Goal: Transaction & Acquisition: Purchase product/service

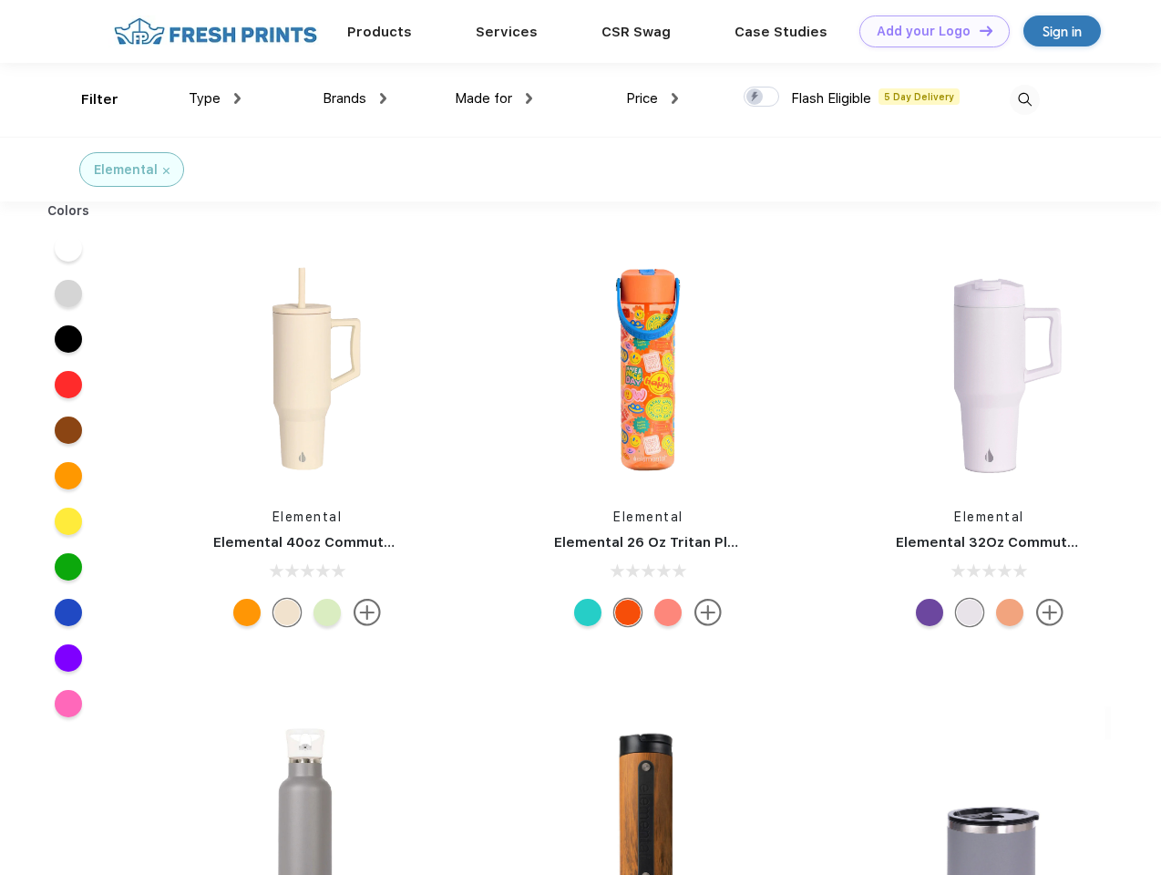
click at [927, 31] on link "Add your Logo Design Tool" at bounding box center [934, 31] width 150 height 32
click at [0, 0] on div "Design Tool" at bounding box center [0, 0] width 0 height 0
click at [978, 30] on link "Add your Logo Design Tool" at bounding box center [934, 31] width 150 height 32
click at [87, 99] on div "Filter" at bounding box center [99, 99] width 37 height 21
click at [215, 98] on span "Type" at bounding box center [205, 98] width 32 height 16
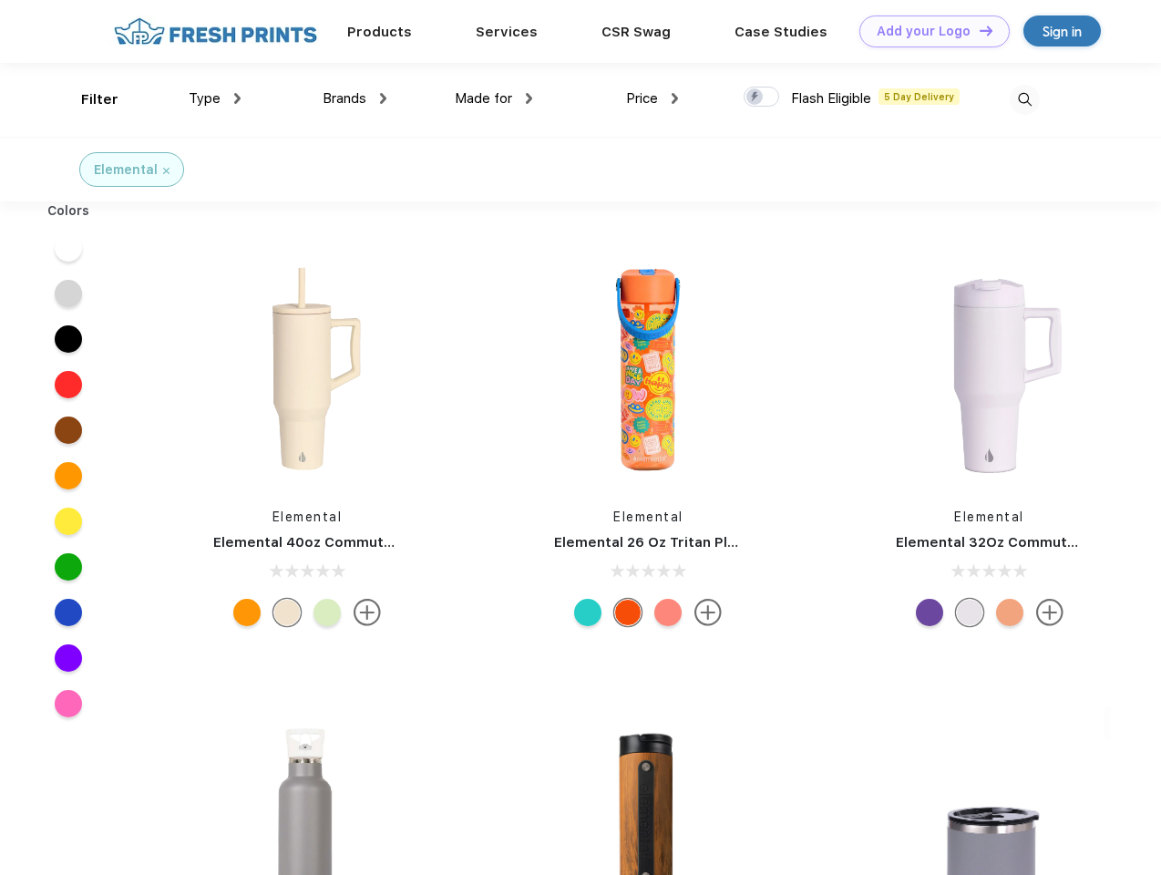
click at [354, 98] on span "Brands" at bounding box center [345, 98] width 44 height 16
click at [494, 98] on span "Made for" at bounding box center [483, 98] width 57 height 16
click at [652, 98] on span "Price" at bounding box center [642, 98] width 32 height 16
click at [762, 97] on div at bounding box center [761, 97] width 36 height 20
click at [755, 97] on input "checkbox" at bounding box center [749, 92] width 12 height 12
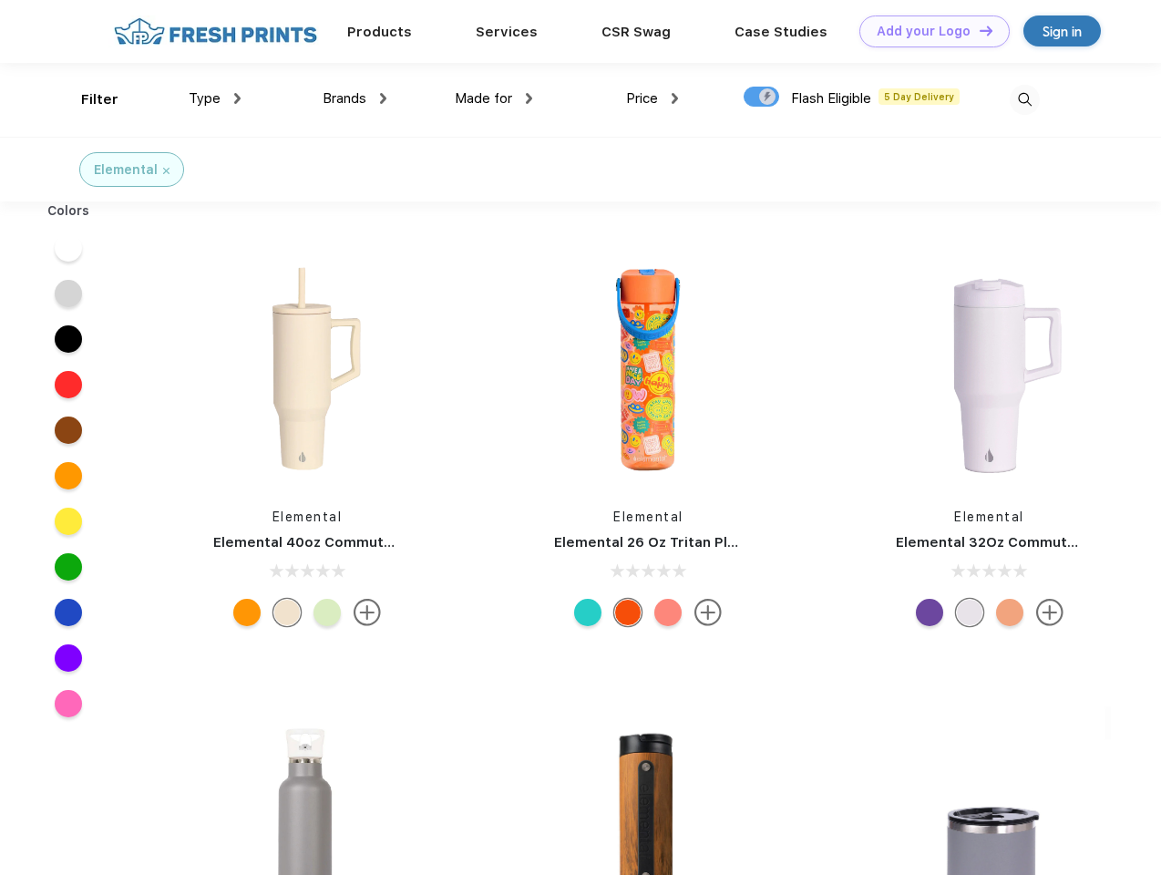
click at [1024, 99] on img at bounding box center [1024, 100] width 30 height 30
